Goal: Navigation & Orientation: Find specific page/section

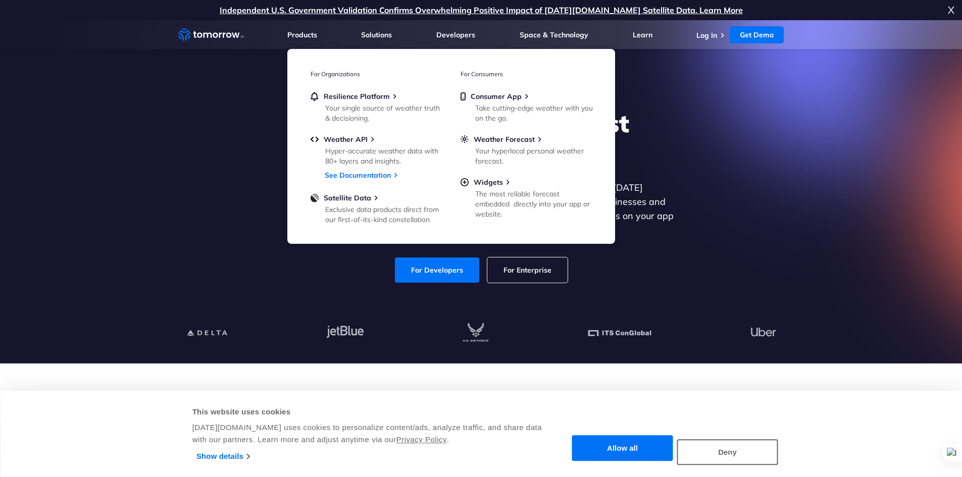
click at [715, 35] on link "Log In" at bounding box center [706, 35] width 21 height 9
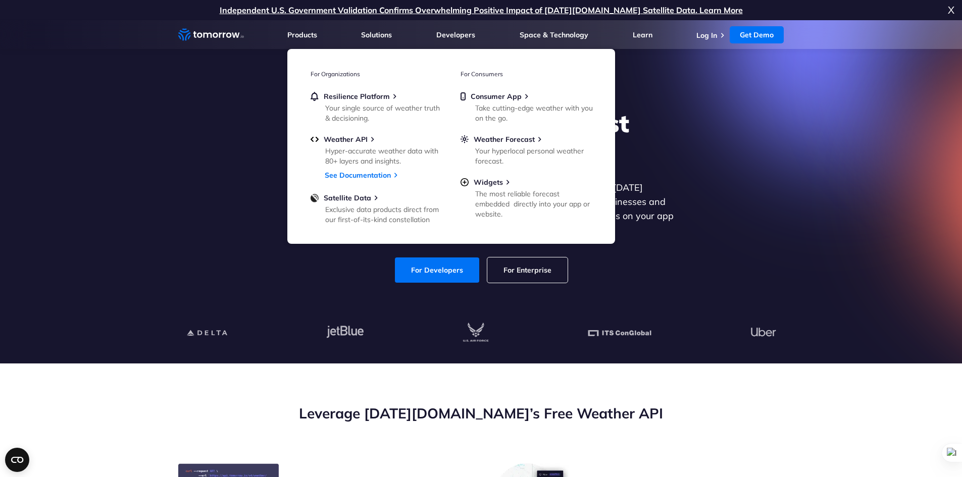
drag, startPoint x: 908, startPoint y: 125, endPoint x: 909, endPoint y: 103, distance: 22.3
click at [491, 97] on span "Consumer App" at bounding box center [496, 96] width 51 height 9
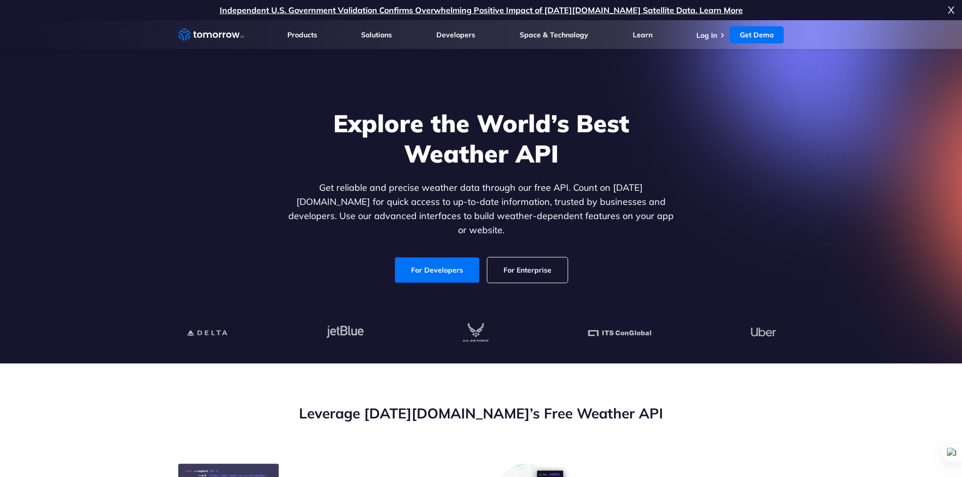
click at [708, 31] on link "Log In" at bounding box center [706, 35] width 21 height 9
